Goal: Task Accomplishment & Management: Manage account settings

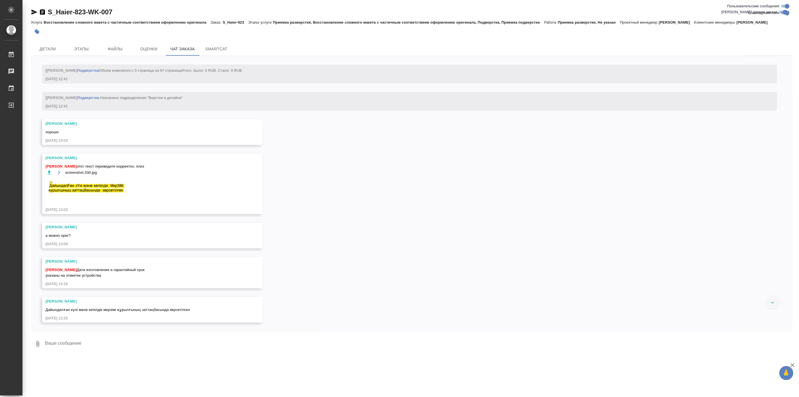
scroll to position [4262, 0]
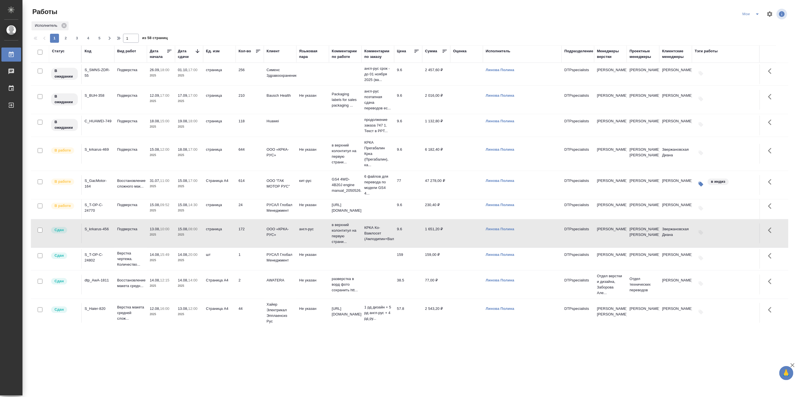
click at [199, 213] on p "2025" at bounding box center [189, 211] width 22 height 6
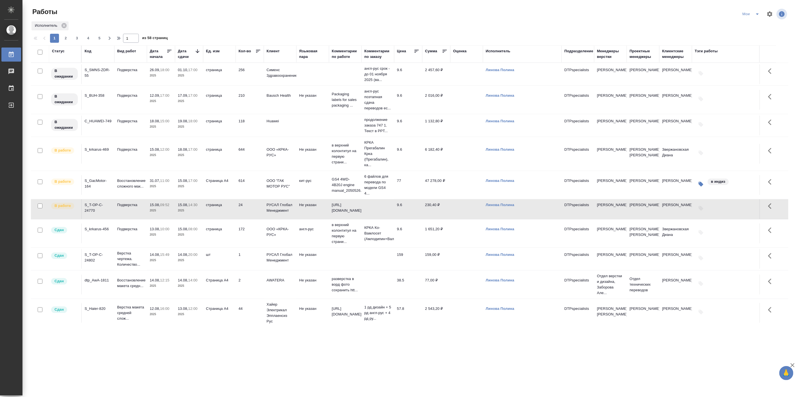
click at [153, 207] on p "15.08," at bounding box center [155, 205] width 10 height 4
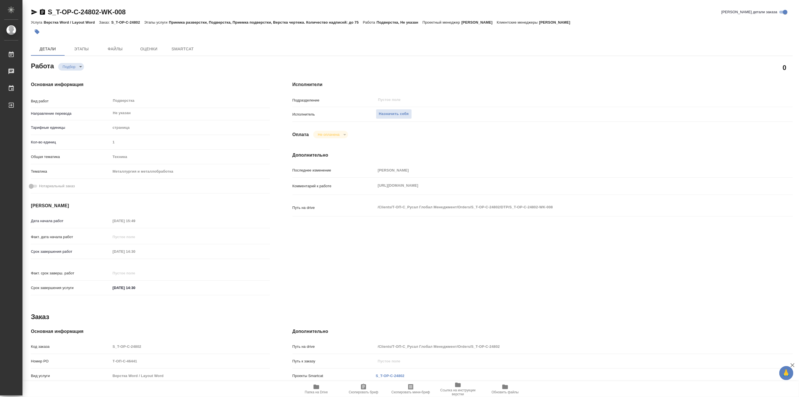
type textarea "x"
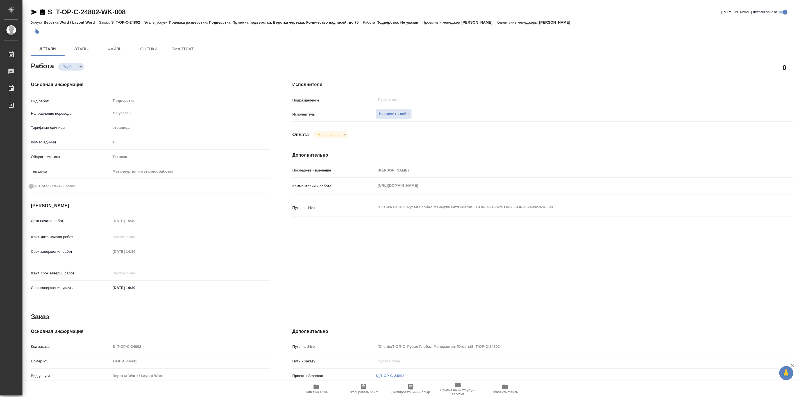
type textarea "x"
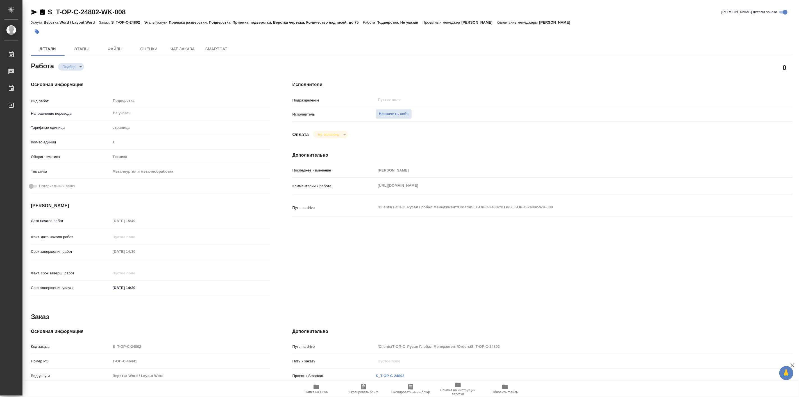
type textarea "x"
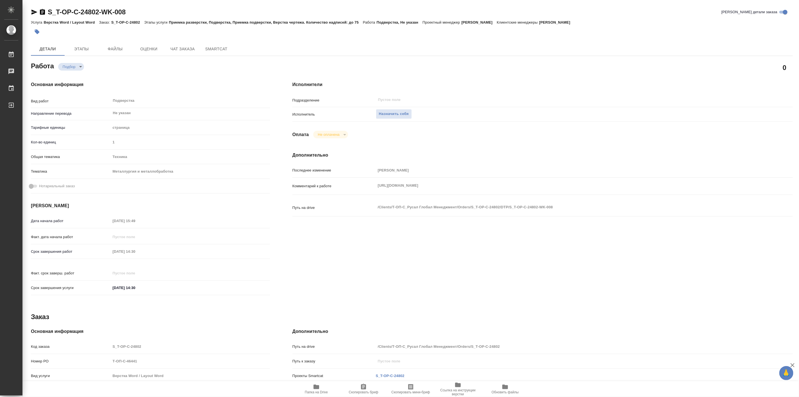
type textarea "x"
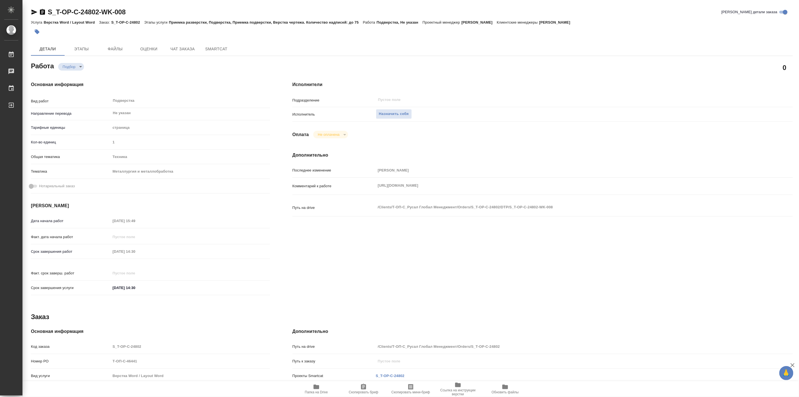
type textarea "x"
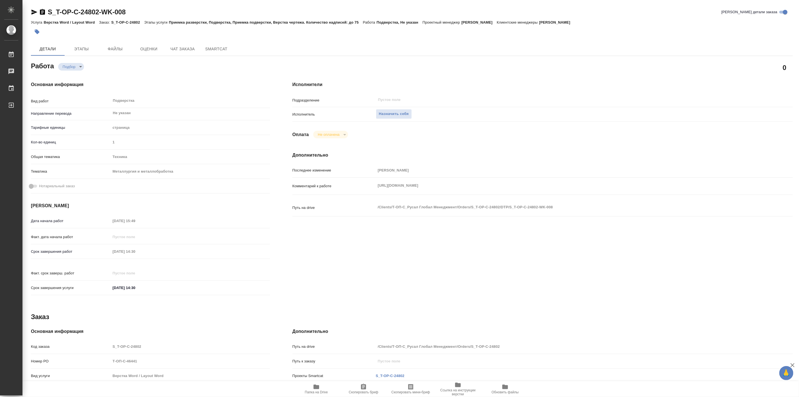
type textarea "x"
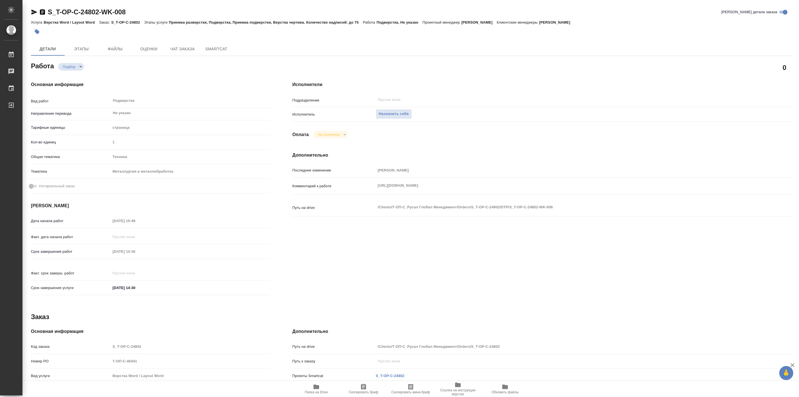
type textarea "x"
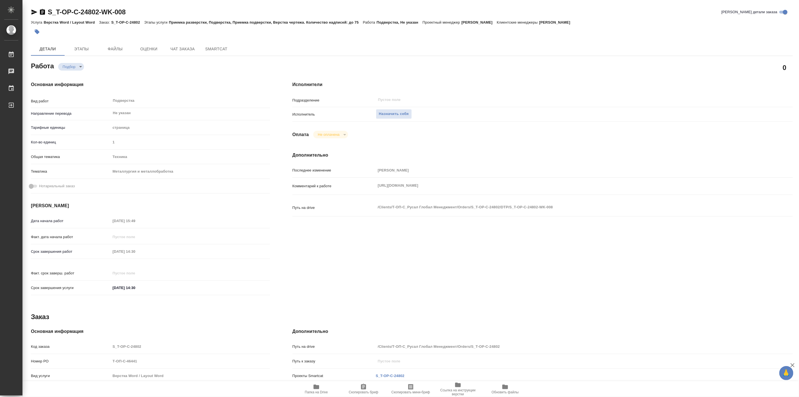
type textarea "x"
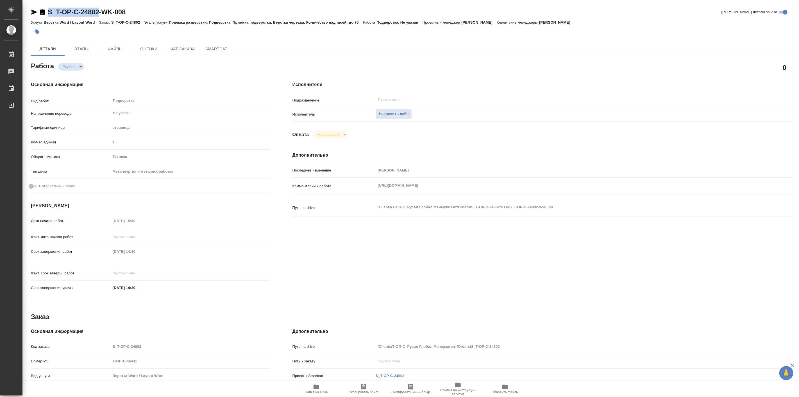
drag, startPoint x: 44, startPoint y: 7, endPoint x: 101, endPoint y: 11, distance: 56.9
click at [101, 11] on div "S_T-OP-C-24802-WK-008 Кратко детали заказа Услуга Верстка Word / Layout Word За…" at bounding box center [412, 239] width 768 height 478
copy link "S_T-OP-C-24802"
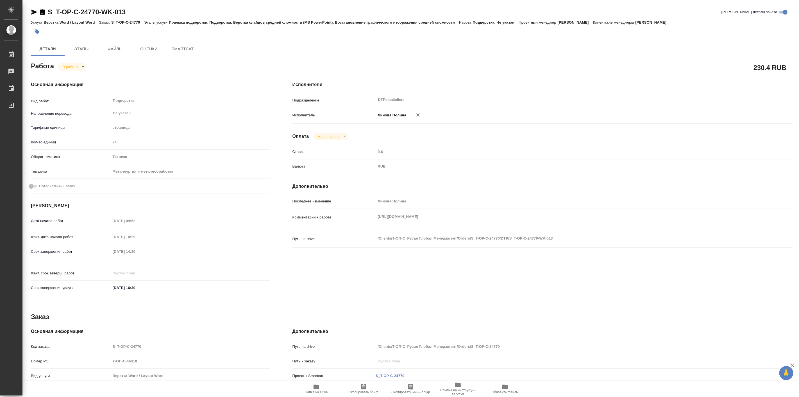
type textarea "x"
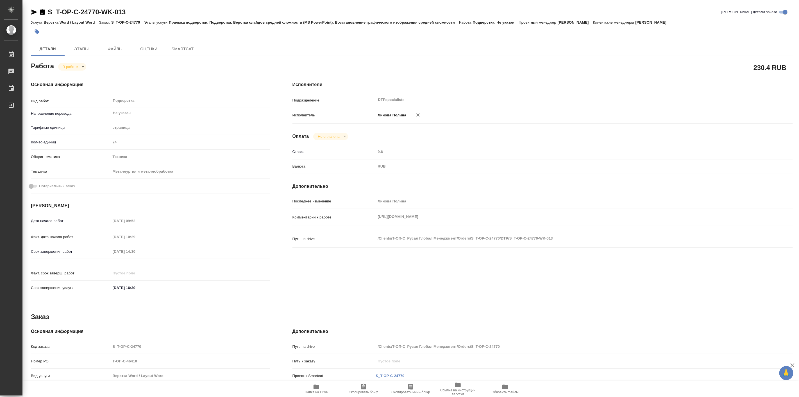
type textarea "x"
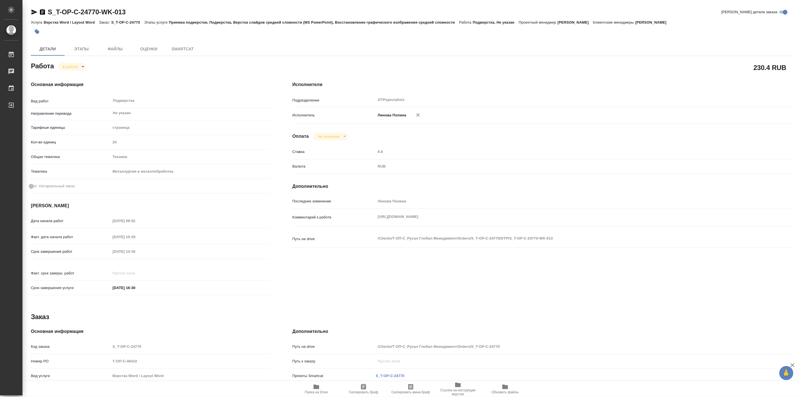
type textarea "x"
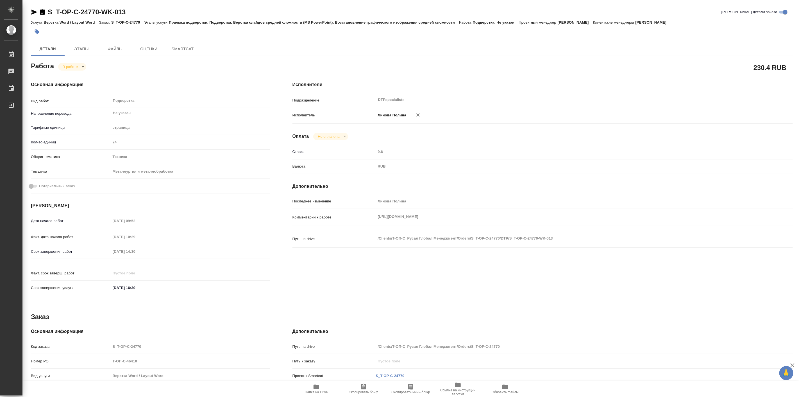
type textarea "x"
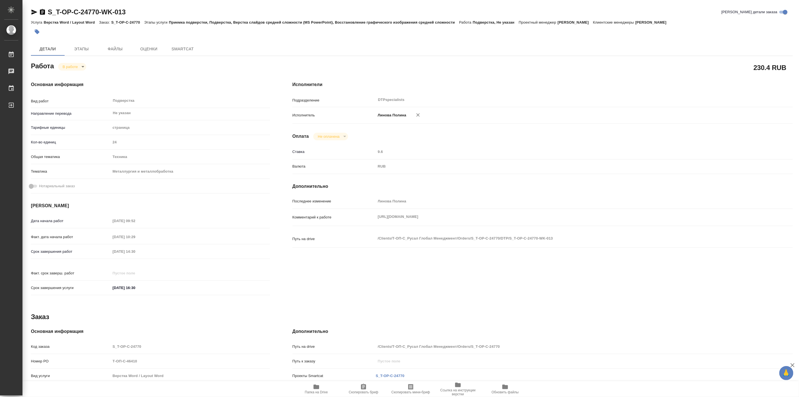
type textarea "x"
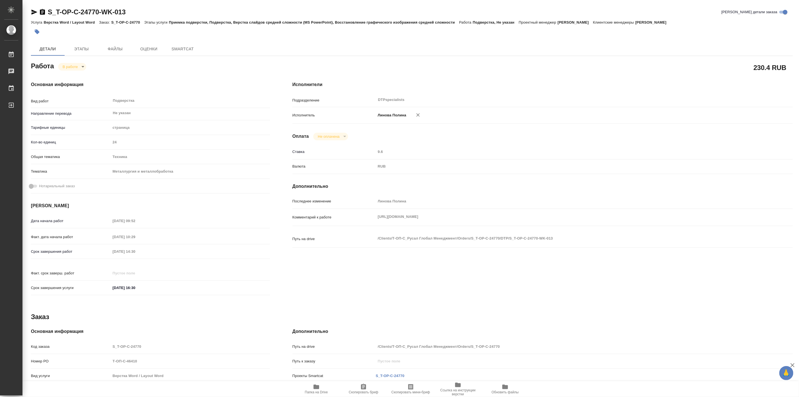
type textarea "x"
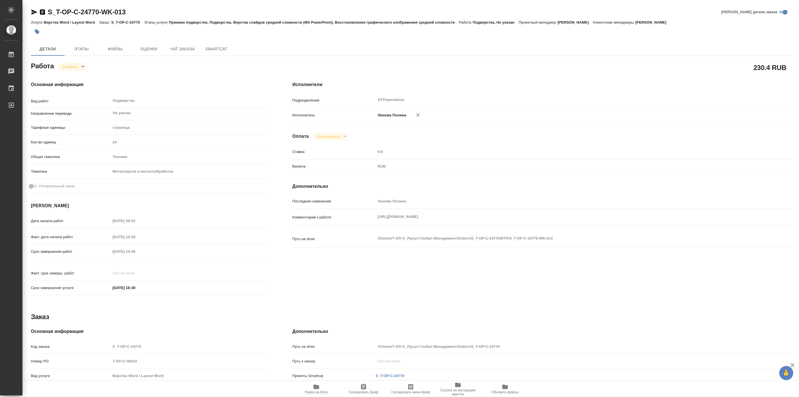
click at [310, 389] on span "Папка на Drive" at bounding box center [316, 388] width 40 height 11
type textarea "x"
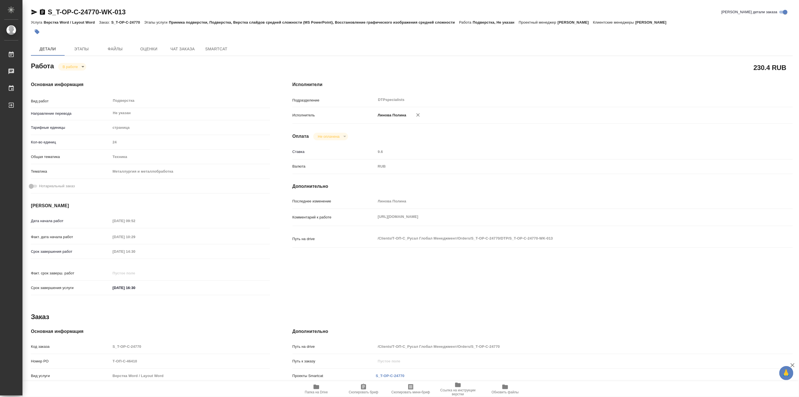
type textarea "x"
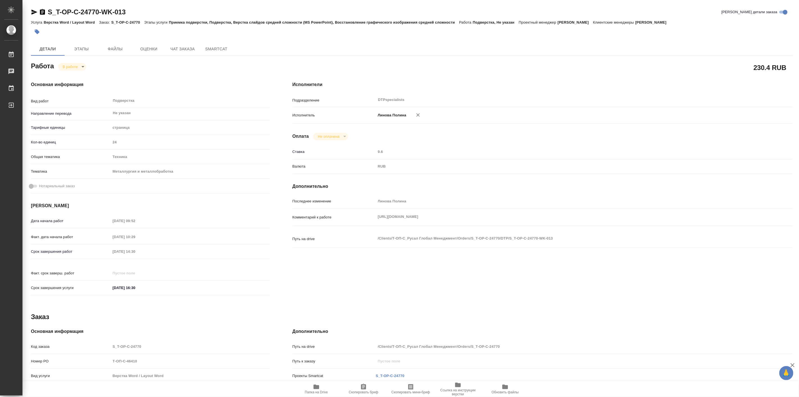
type textarea "x"
click at [321, 389] on span "Папка на Drive" at bounding box center [316, 388] width 40 height 11
click at [76, 69] on body "🙏 .cls-1 fill:#fff; AWATERA Linova Polina Работы 0 Чаты График Выйти S_T-OP-C-2…" at bounding box center [399, 198] width 799 height 397
click at [79, 78] on button "Выполнен" at bounding box center [72, 76] width 21 height 6
type textarea "x"
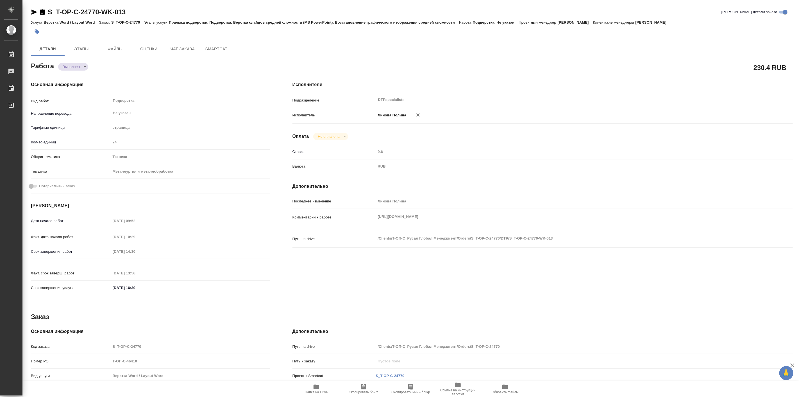
type textarea "x"
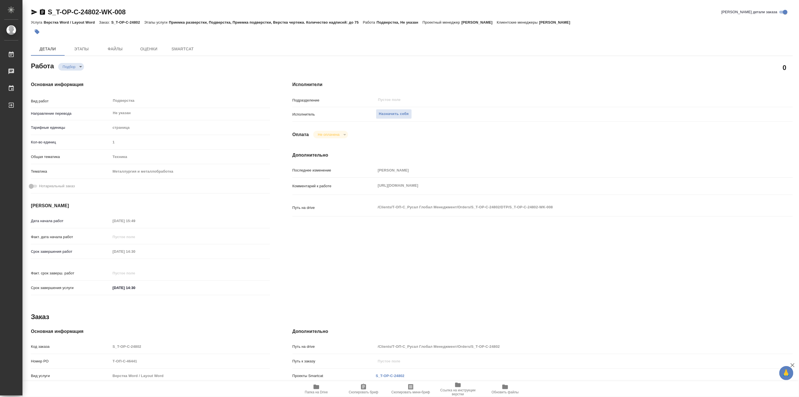
type textarea "x"
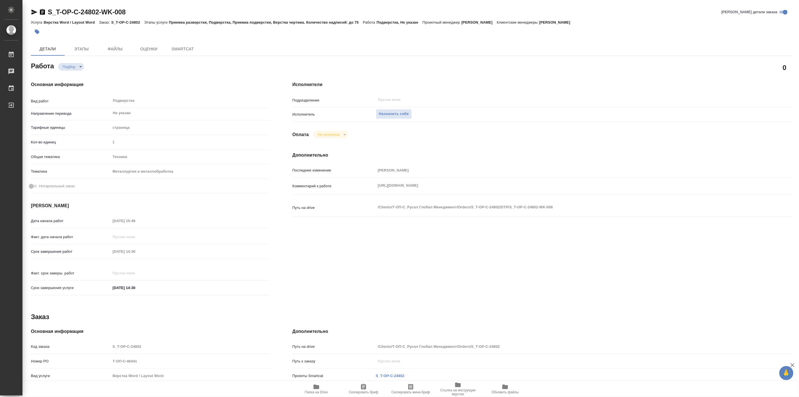
type textarea "x"
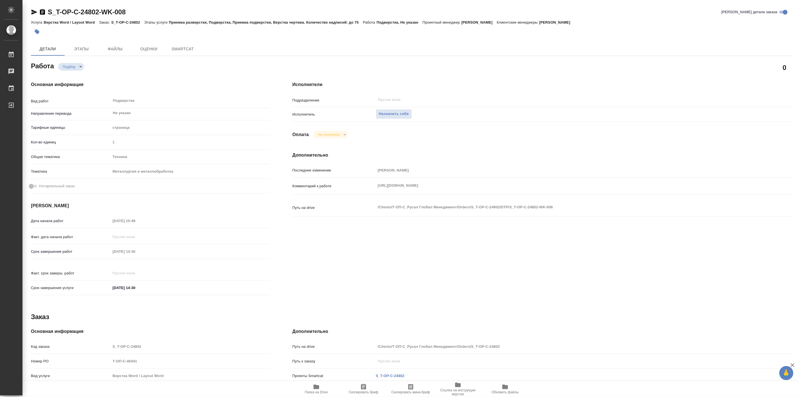
type textarea "x"
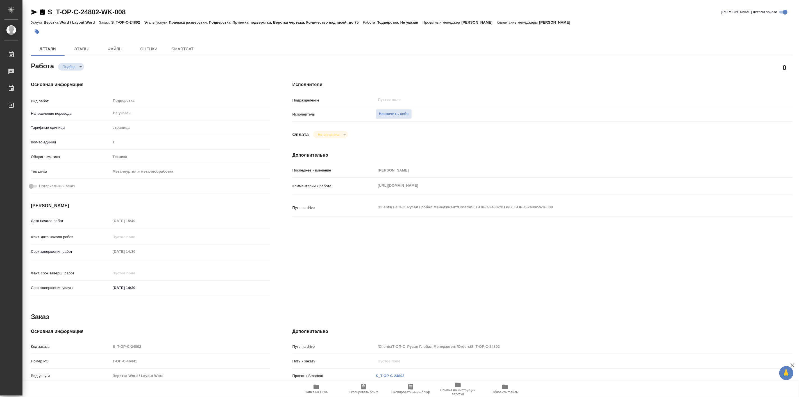
type textarea "x"
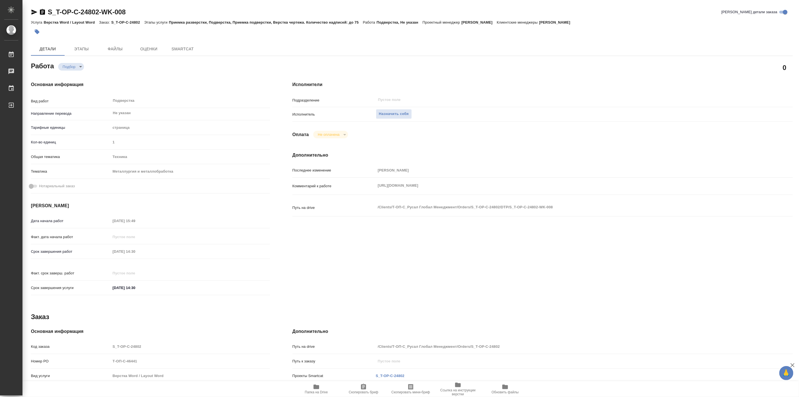
type textarea "x"
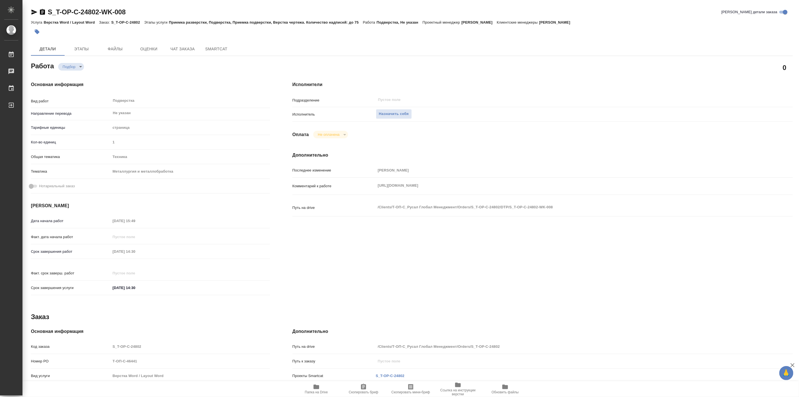
type textarea "x"
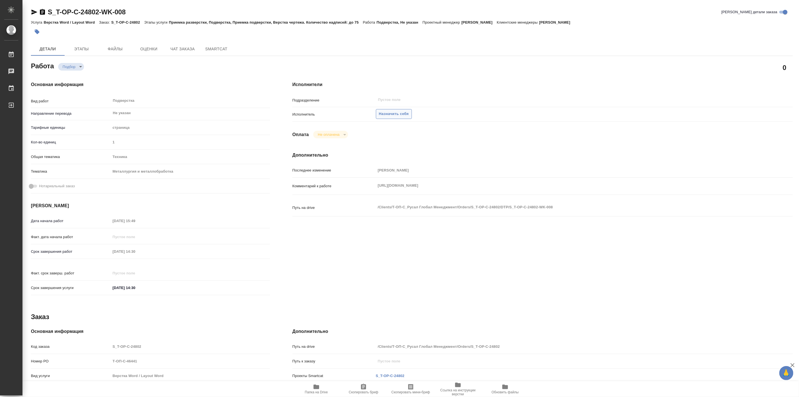
type textarea "x"
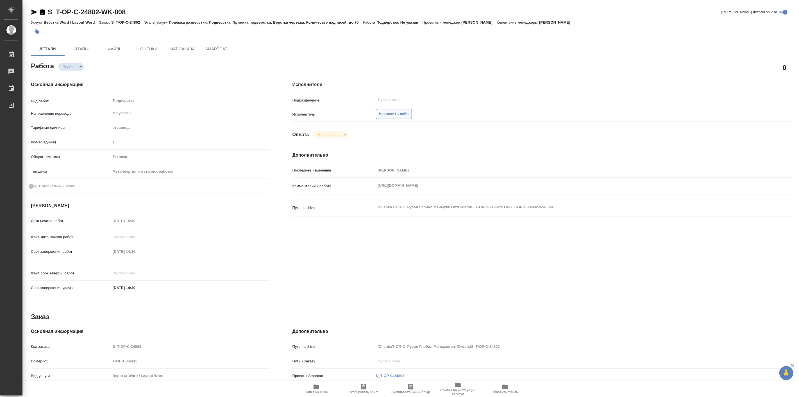
type textarea "x"
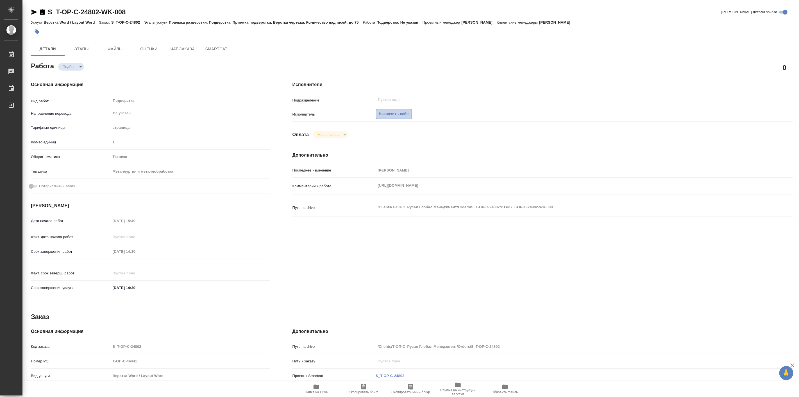
click at [393, 116] on span "Назначить себя" at bounding box center [394, 114] width 30 height 6
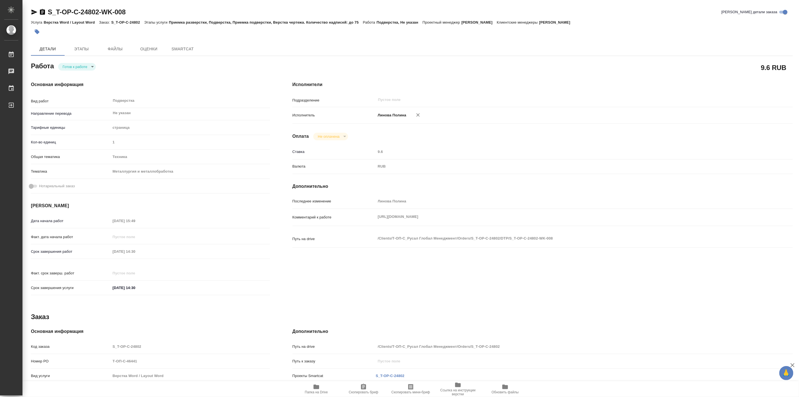
type textarea "x"
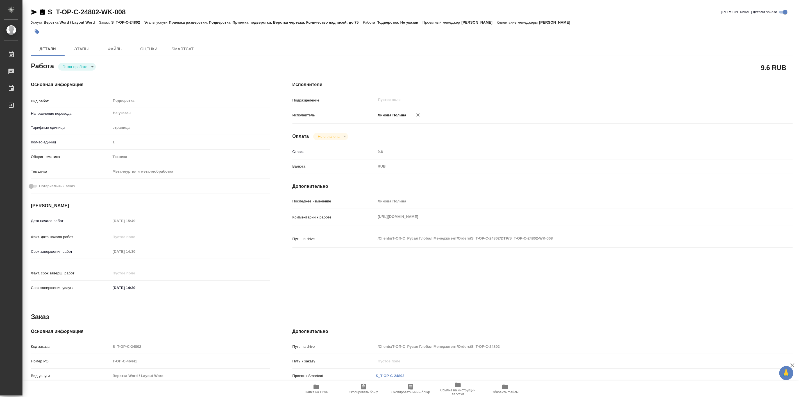
type textarea "x"
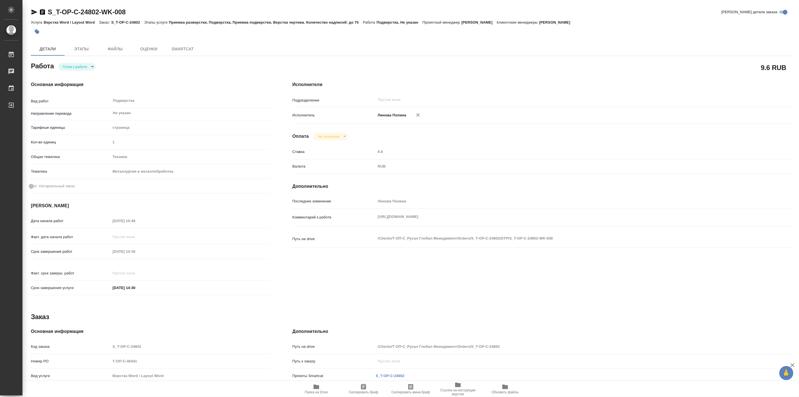
type textarea "x"
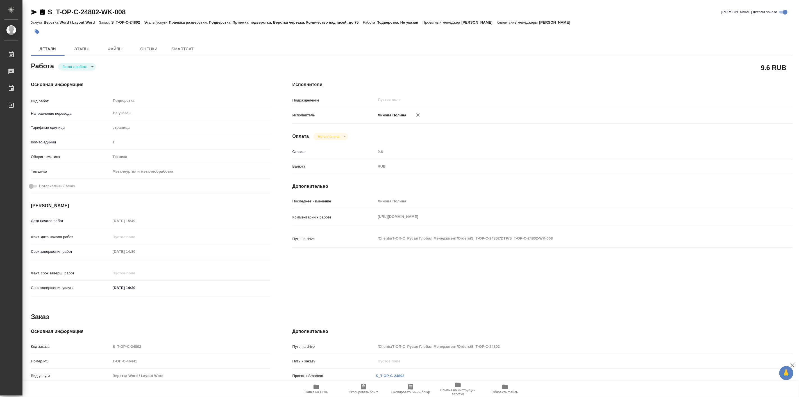
type textarea "x"
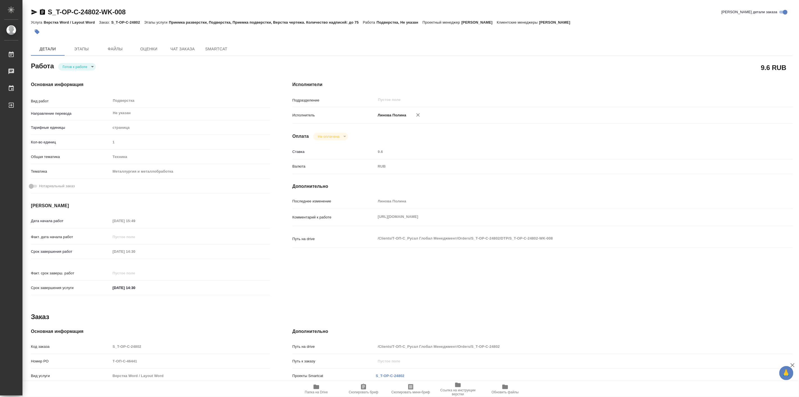
type textarea "x"
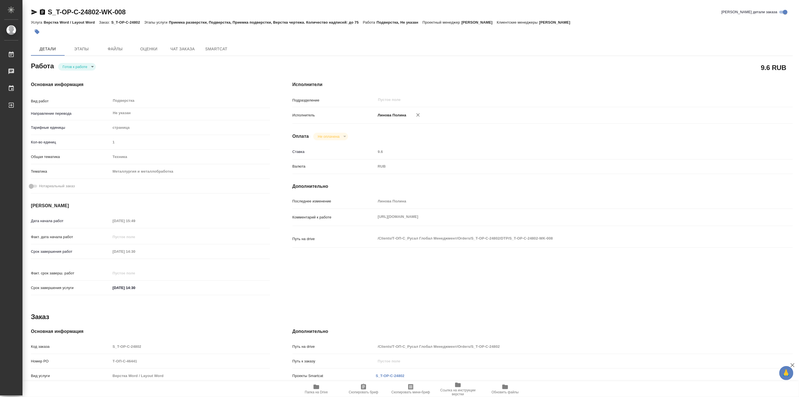
click at [63, 70] on body "🙏 .cls-1 fill:#fff; AWATERA [PERSON_NAME] Работы Чаты График Выйти S_T-OP-C-248…" at bounding box center [399, 198] width 799 height 397
type textarea "x"
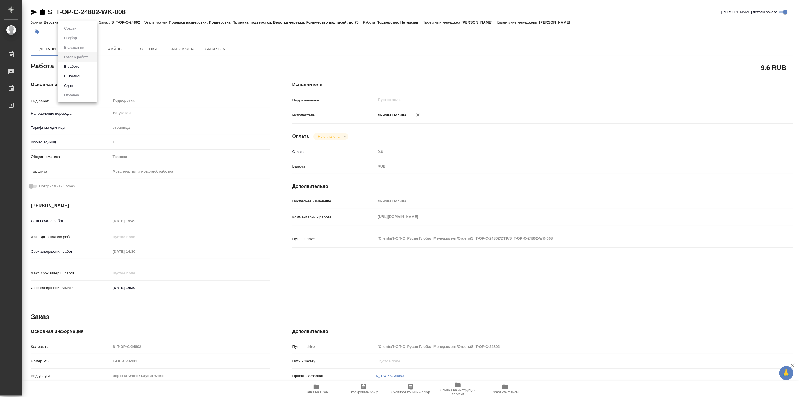
type textarea "x"
click at [77, 67] on button "В работе" at bounding box center [71, 66] width 19 height 6
type textarea "x"
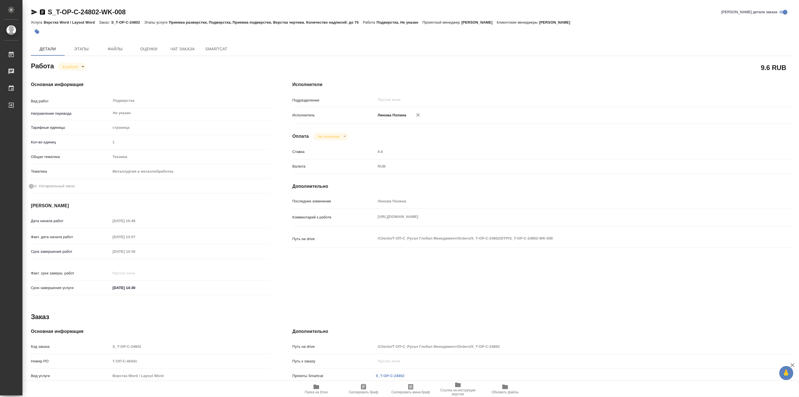
type textarea "x"
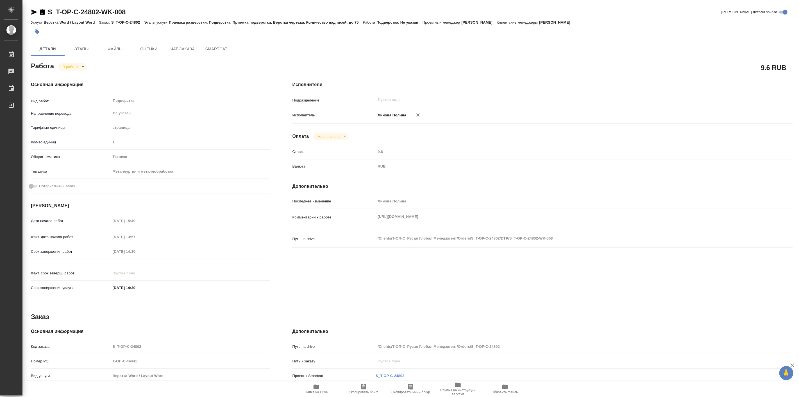
type textarea "x"
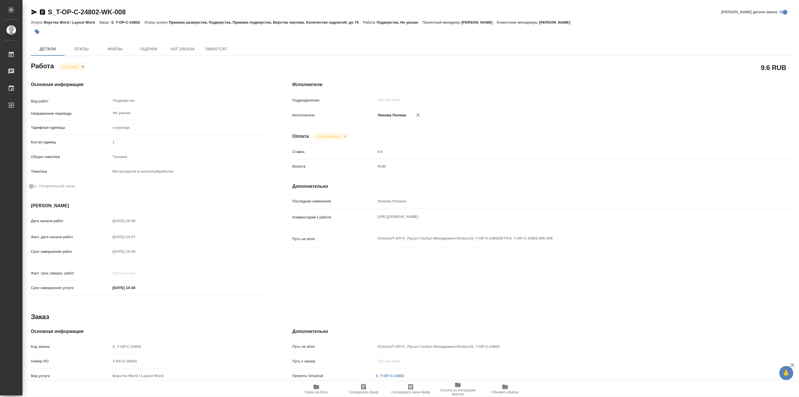
type textarea "x"
